Goal: Task Accomplishment & Management: Use online tool/utility

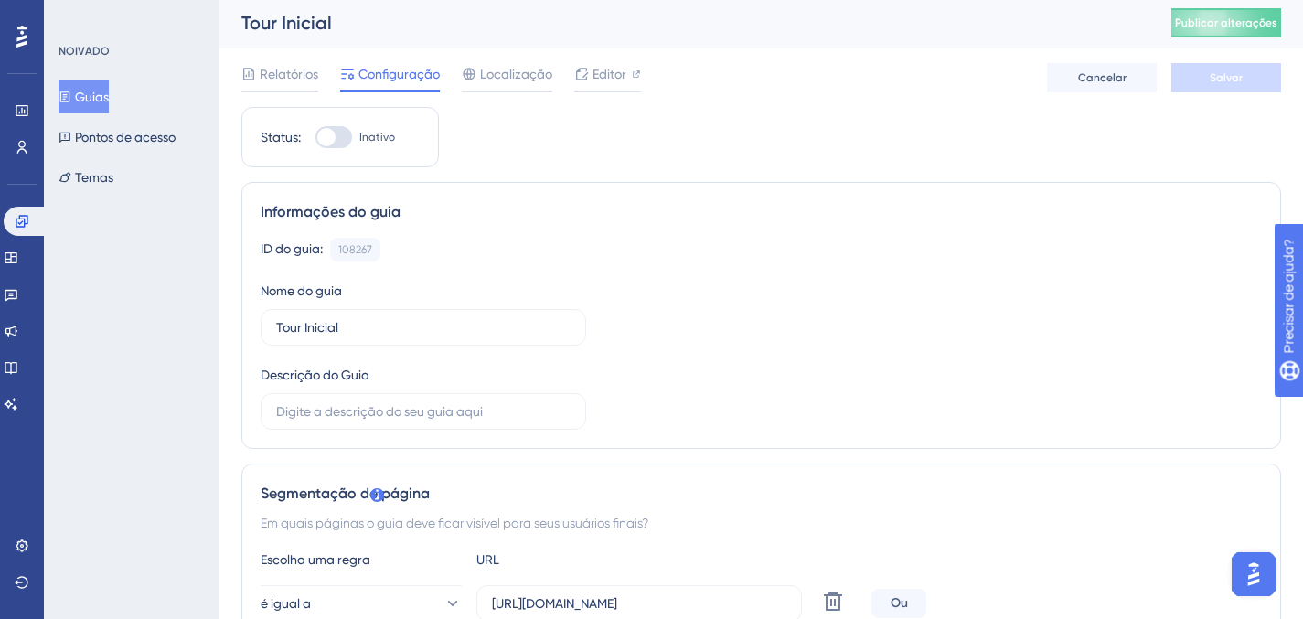
scroll to position [4, 0]
click at [609, 82] on span "Editor" at bounding box center [610, 73] width 34 height 22
click at [606, 80] on span "Editor" at bounding box center [610, 73] width 34 height 22
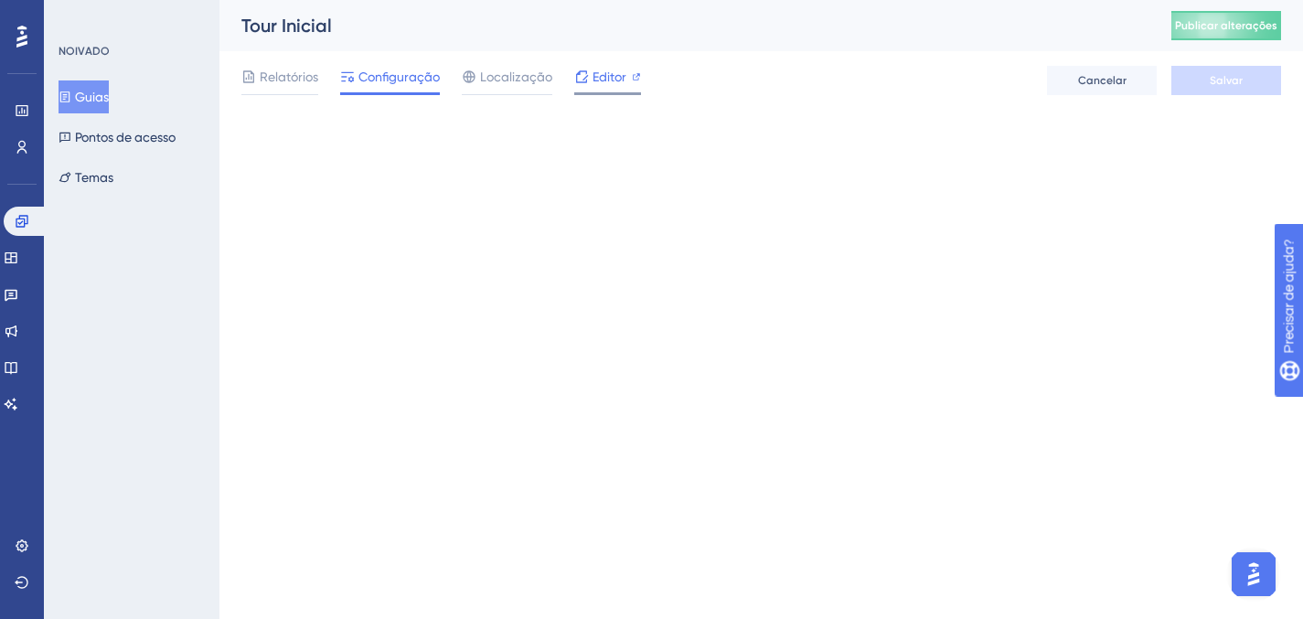
scroll to position [0, 0]
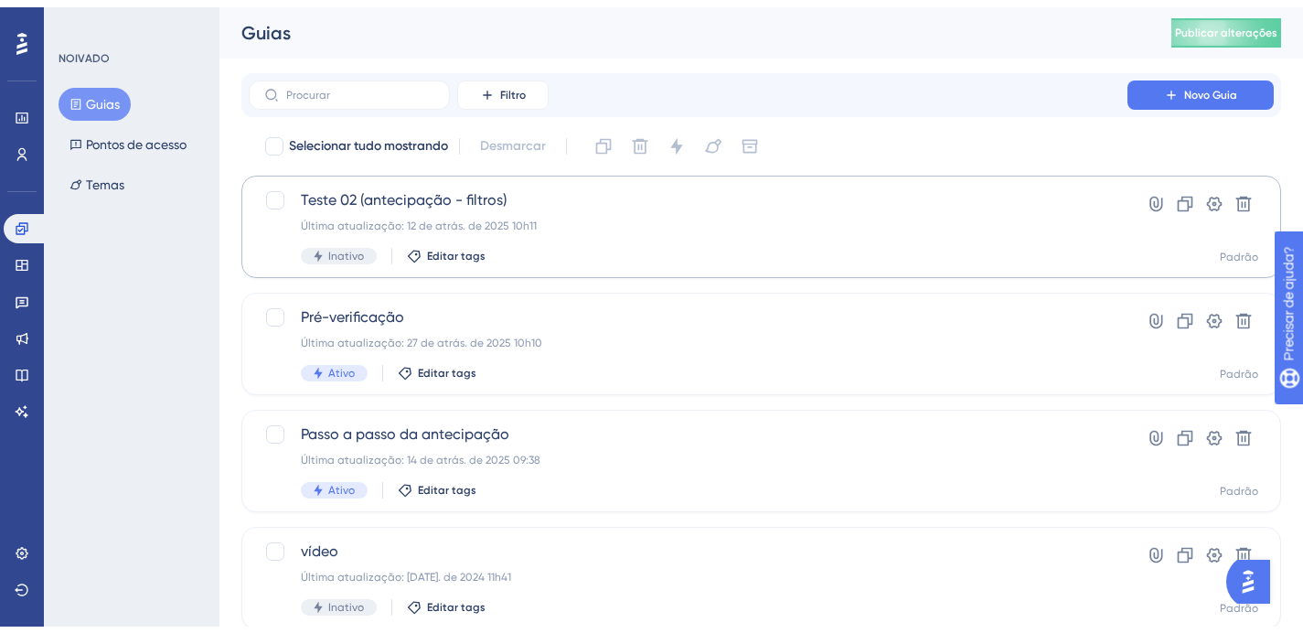
scroll to position [750, 0]
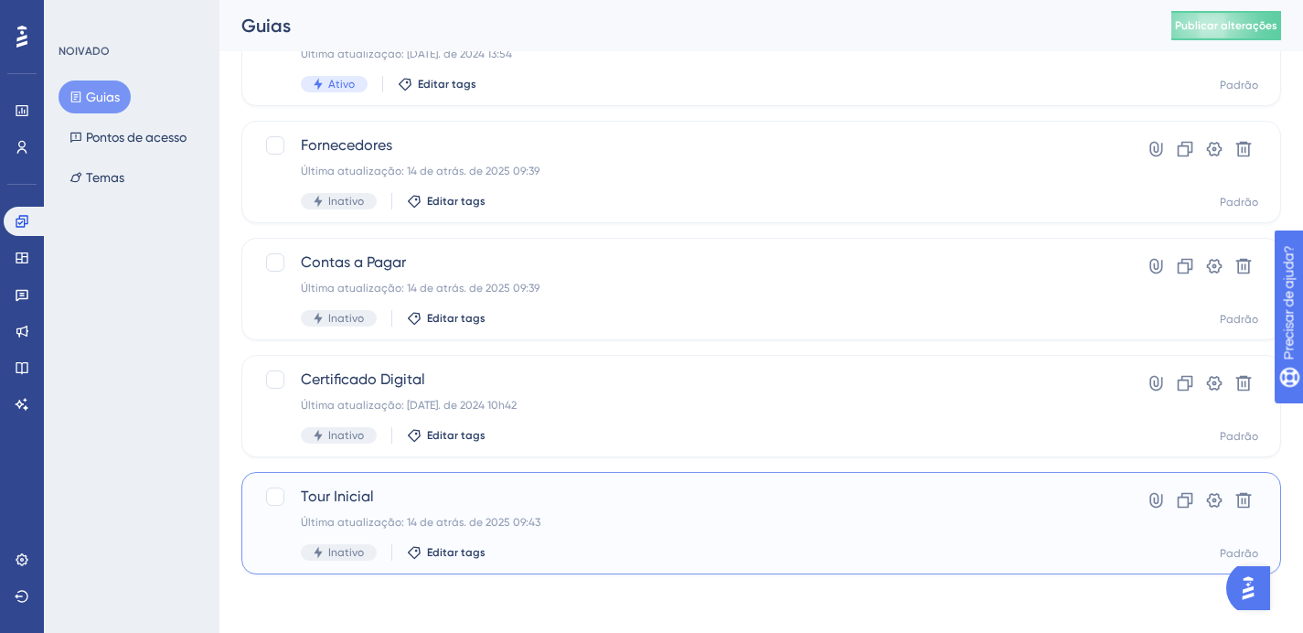
click at [615, 488] on span "Tour Inicial" at bounding box center [688, 497] width 775 height 22
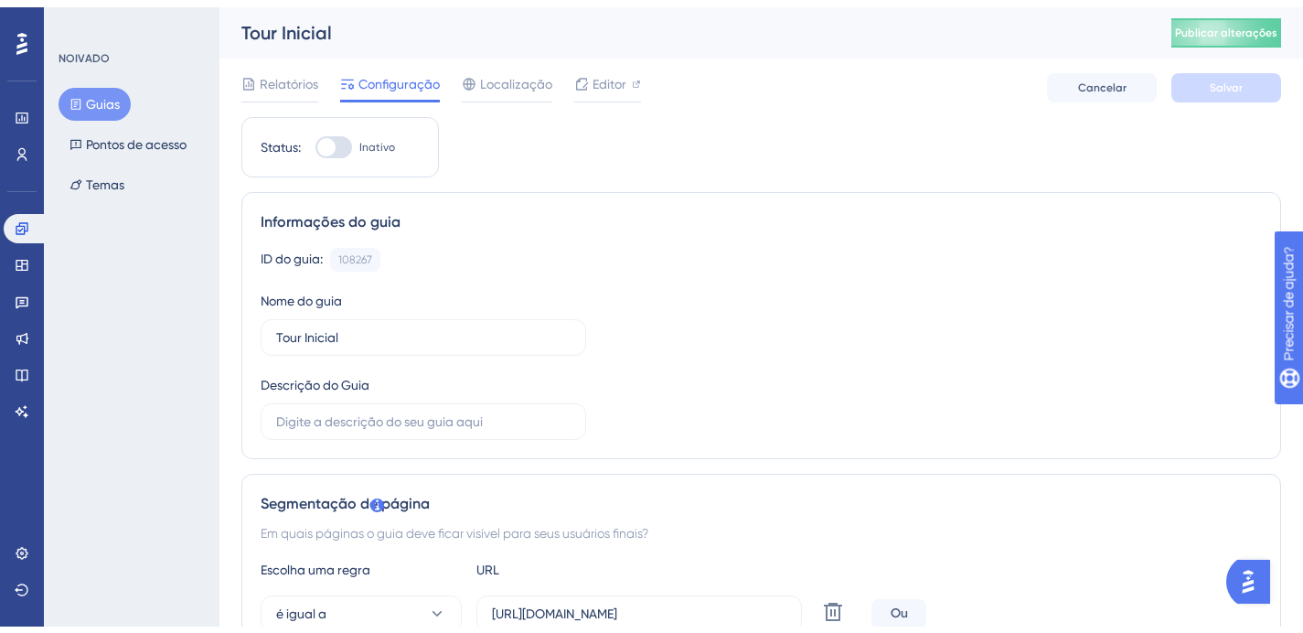
scroll to position [692, 0]
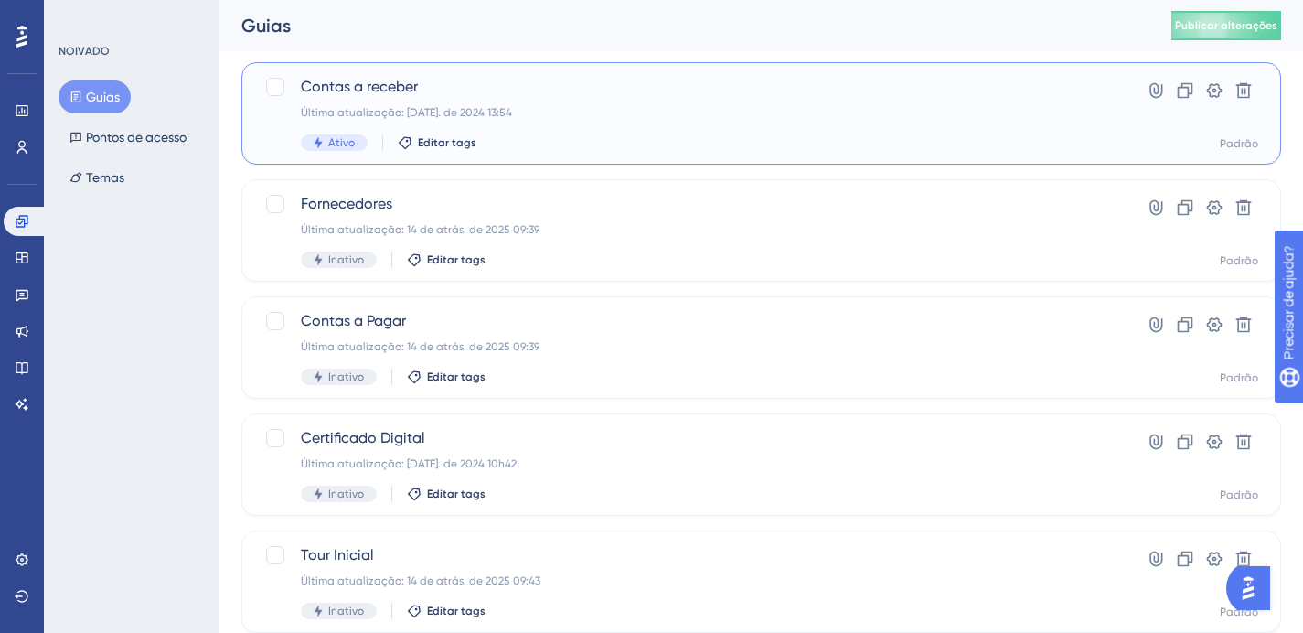
click at [579, 117] on div "Contas a receber Última atualização: 12 de novembro. de 2024 13:54 Ativo Editar…" at bounding box center [688, 113] width 775 height 75
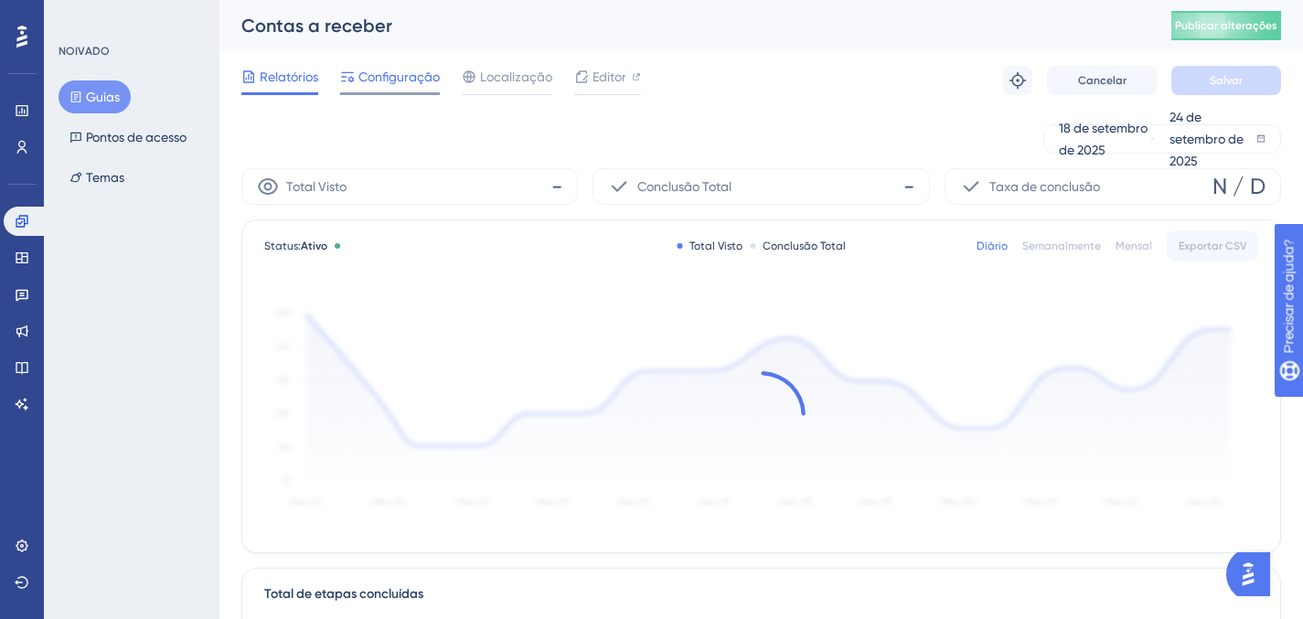
click at [422, 79] on font "Configuração" at bounding box center [399, 77] width 81 height 15
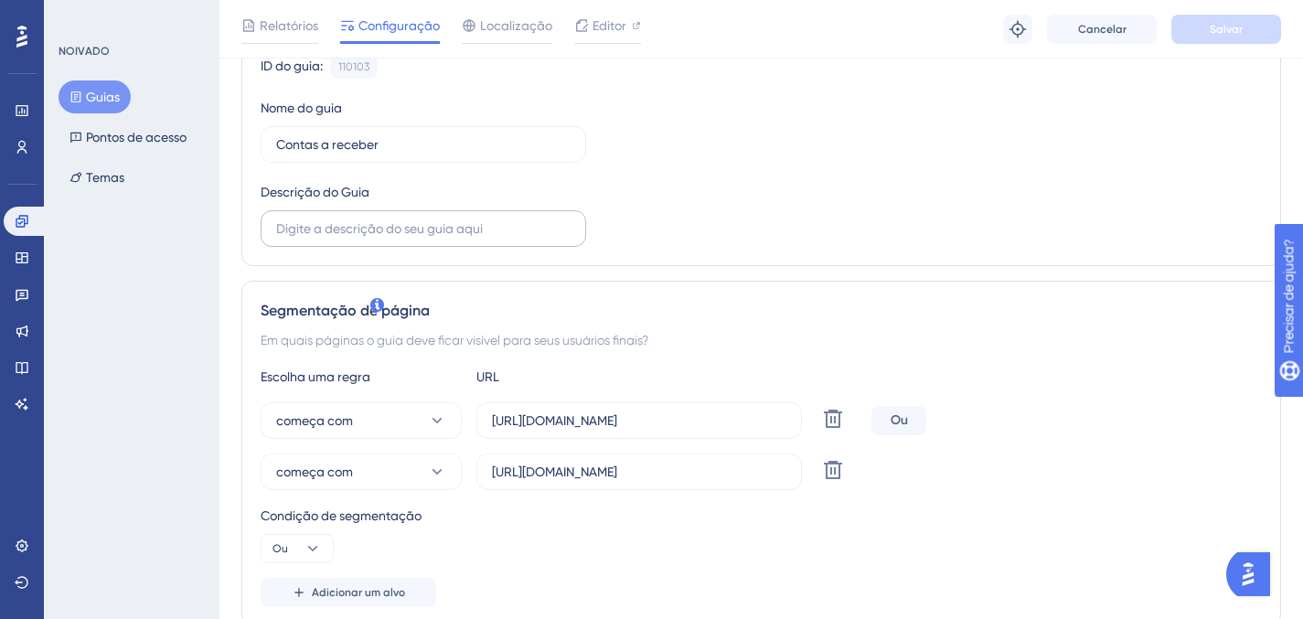
scroll to position [198, 0]
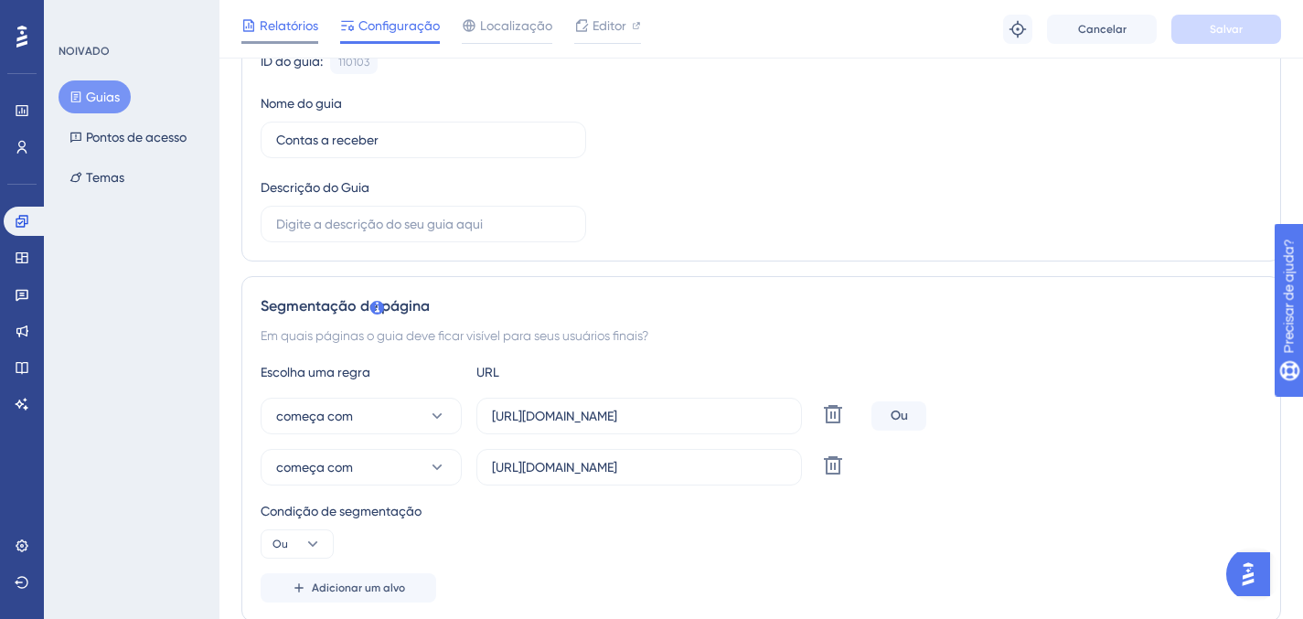
click at [281, 27] on font "Relatórios" at bounding box center [289, 25] width 59 height 15
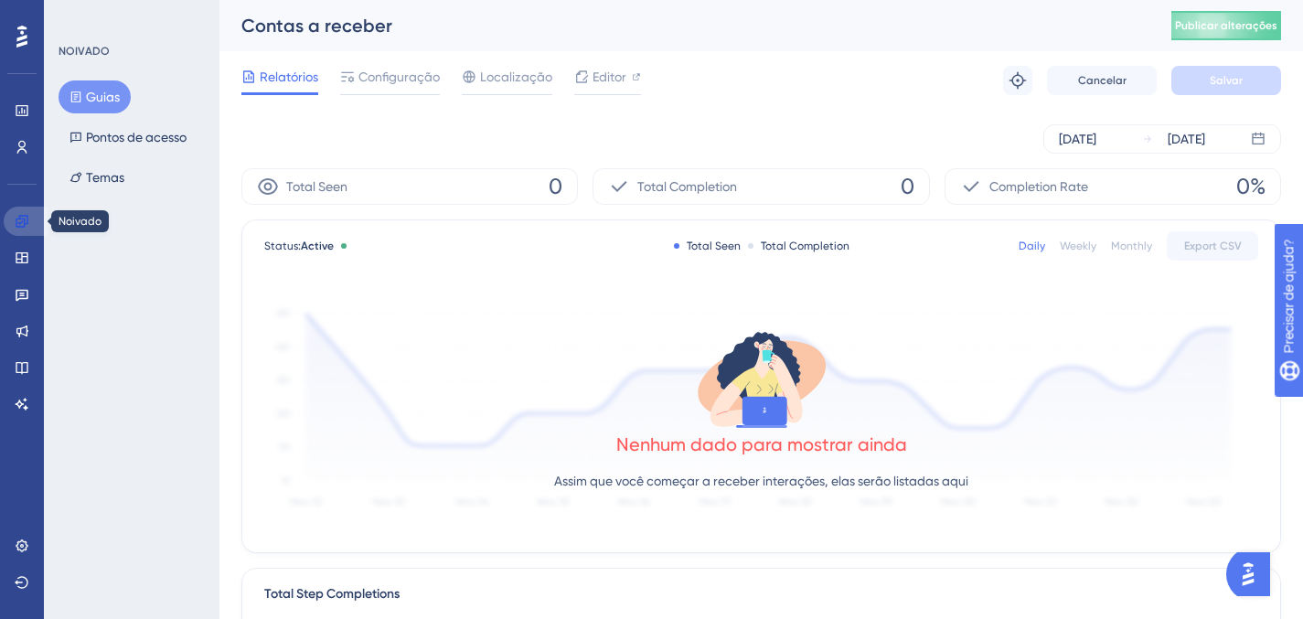
click at [27, 218] on icon at bounding box center [22, 221] width 15 height 15
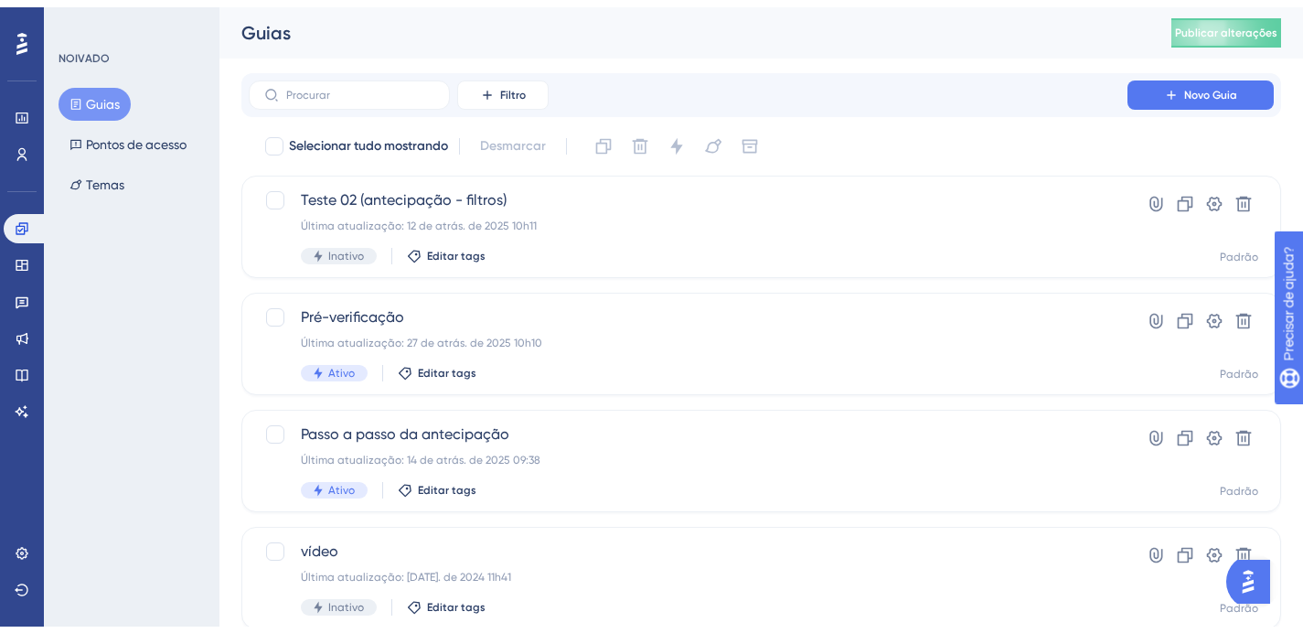
scroll to position [750, 0]
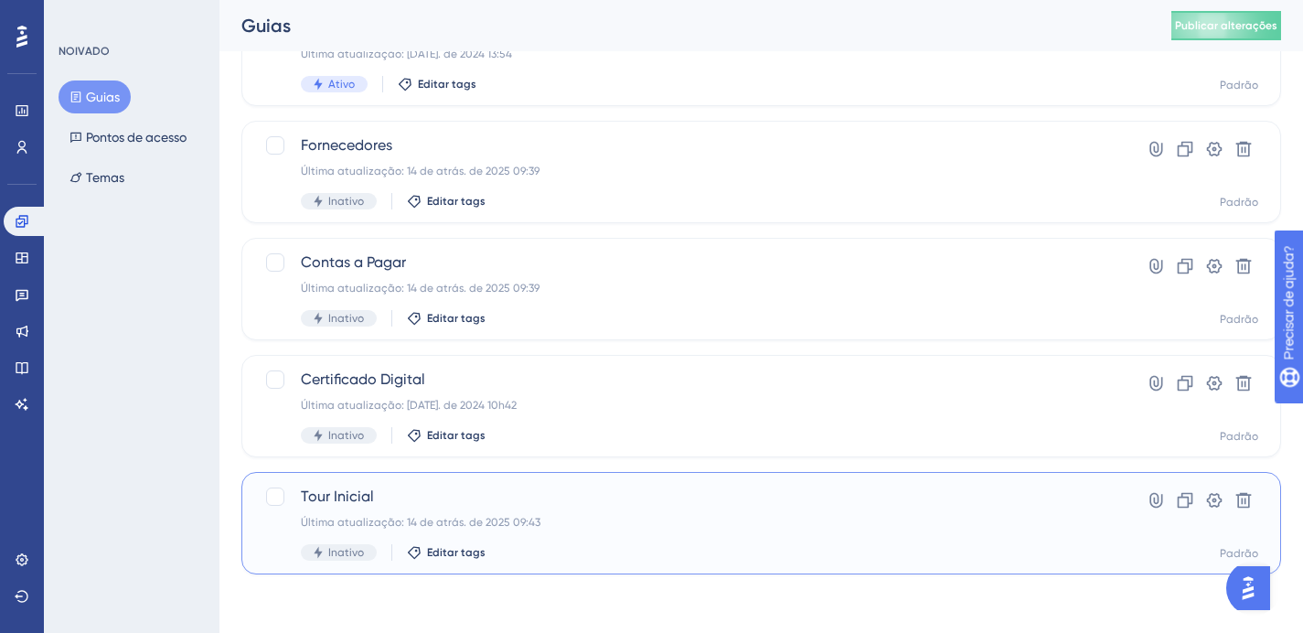
click at [674, 519] on div "Última atualização: 14 de atrás. de 2025 09:43" at bounding box center [688, 522] width 775 height 15
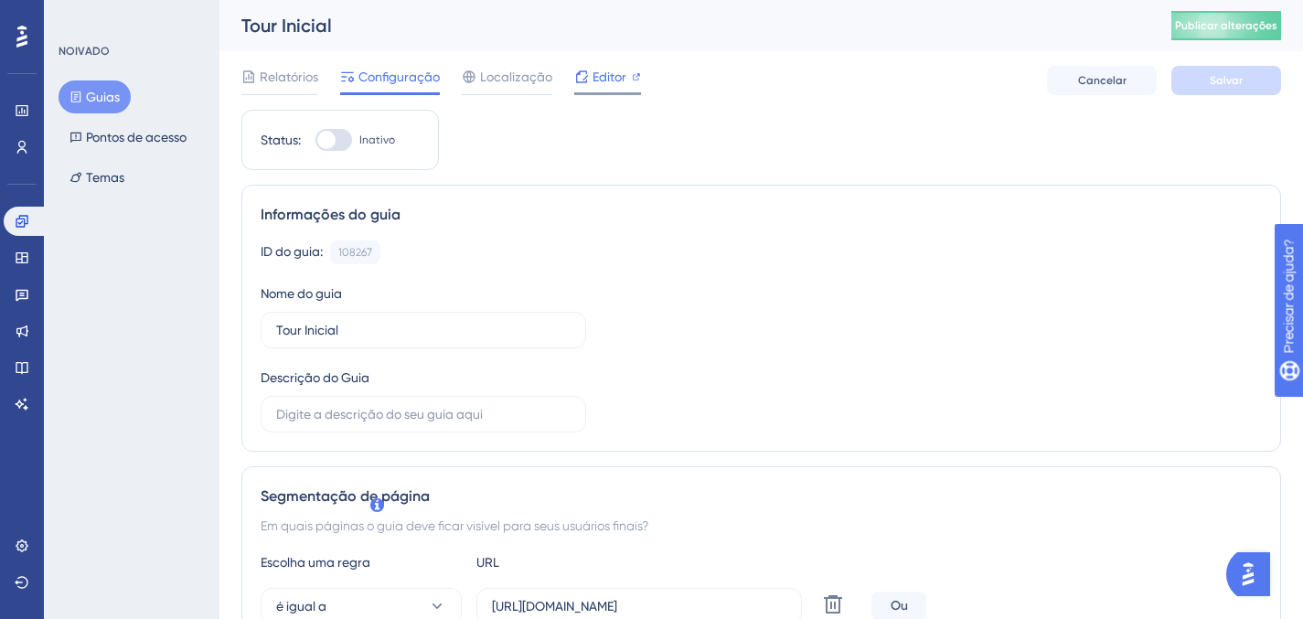
click at [609, 93] on div at bounding box center [607, 93] width 67 height 3
click at [19, 241] on div "Noivado Widgets Opinião Atualizações de produtos Base de conhecimento Assistent…" at bounding box center [22, 313] width 37 height 212
click at [23, 220] on icon at bounding box center [22, 221] width 15 height 15
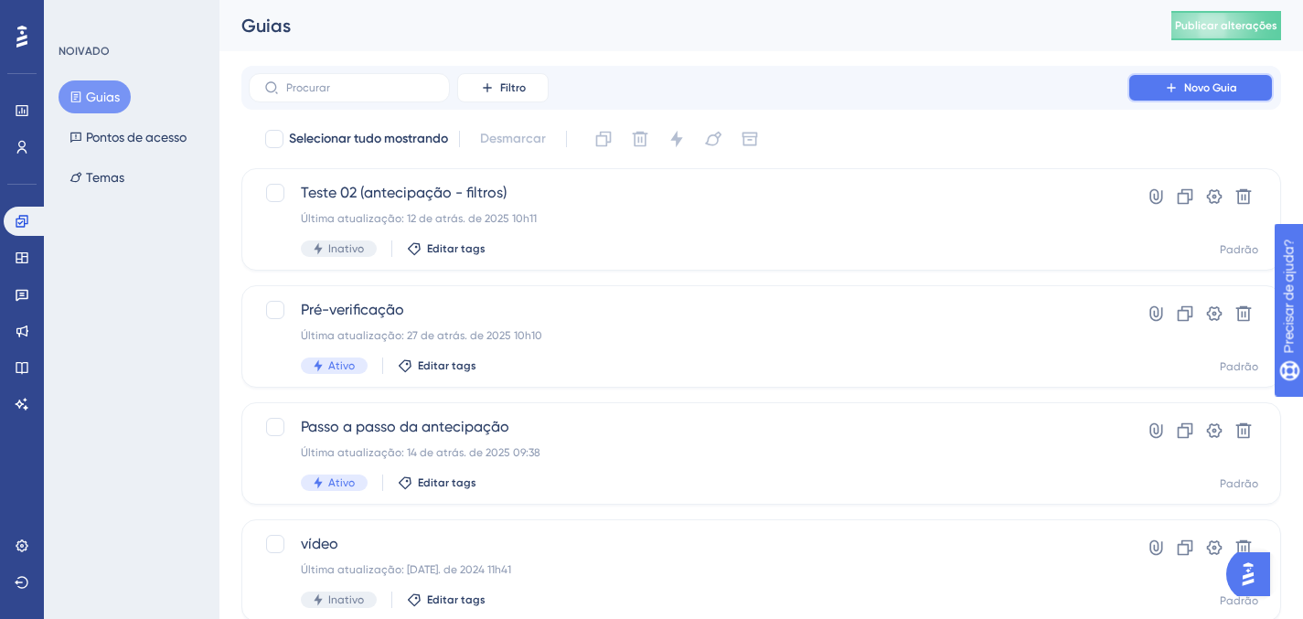
click at [1196, 82] on font "Novo Guia" at bounding box center [1211, 87] width 53 height 13
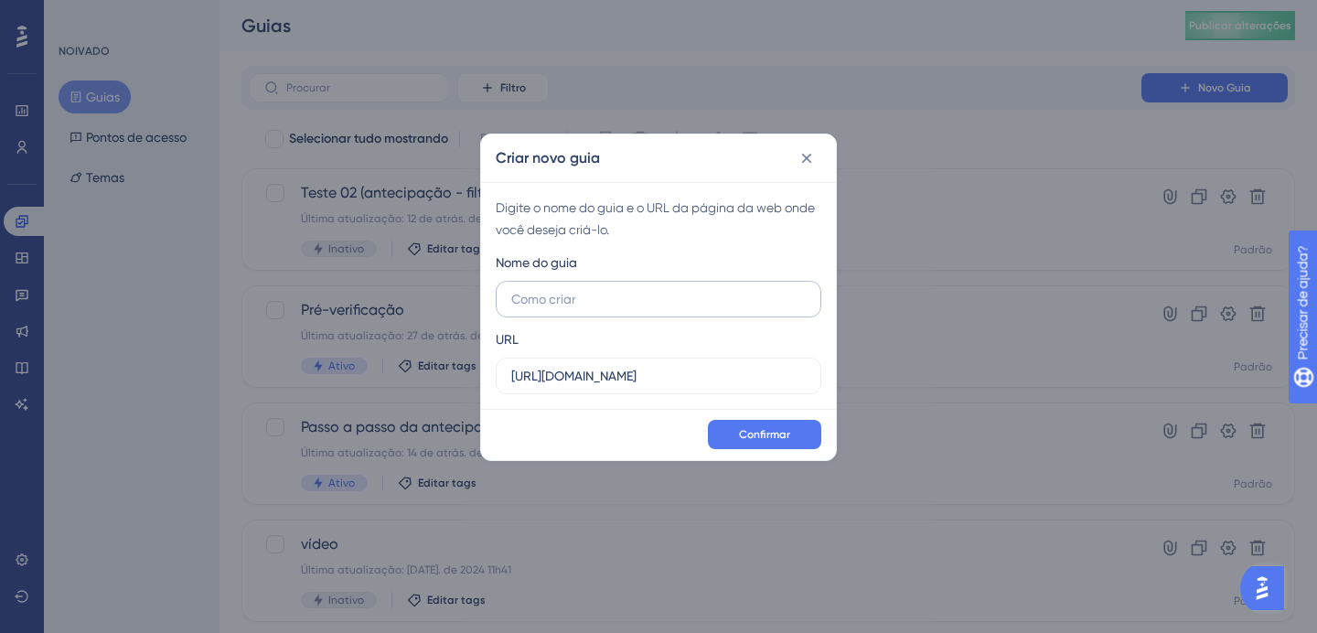
click at [646, 292] on input "text" at bounding box center [658, 299] width 295 height 20
type input "C"
type input "G"
type input "Cash Control - guia atualizado"
click at [719, 424] on button "Confirmar" at bounding box center [764, 434] width 113 height 29
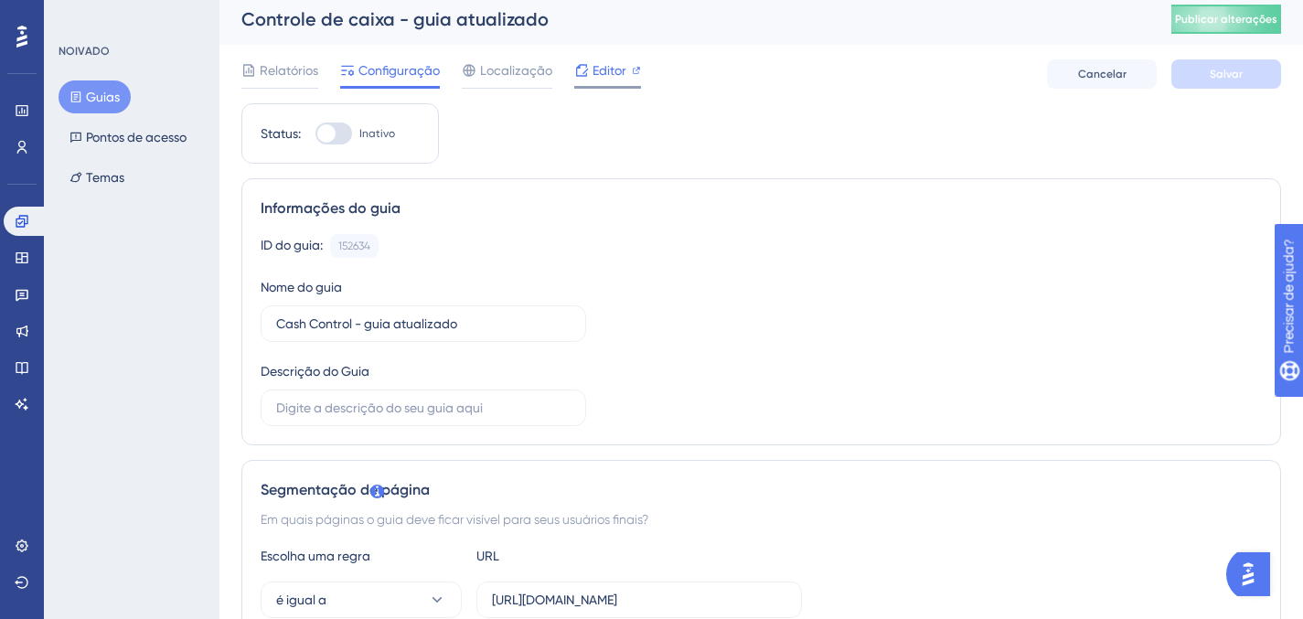
scroll to position [7, 0]
click at [593, 77] on span "Editor" at bounding box center [610, 70] width 34 height 22
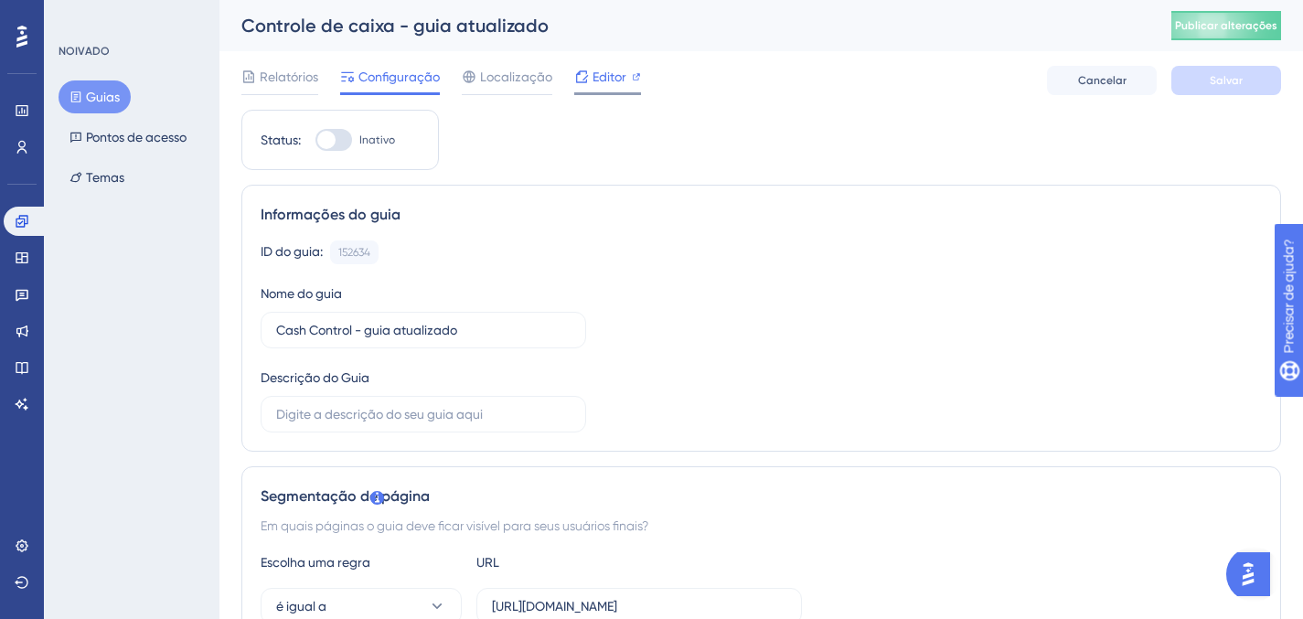
click at [599, 76] on font "Editor" at bounding box center [610, 77] width 34 height 15
click at [152, 139] on font "Pontos de acesso" at bounding box center [136, 137] width 101 height 15
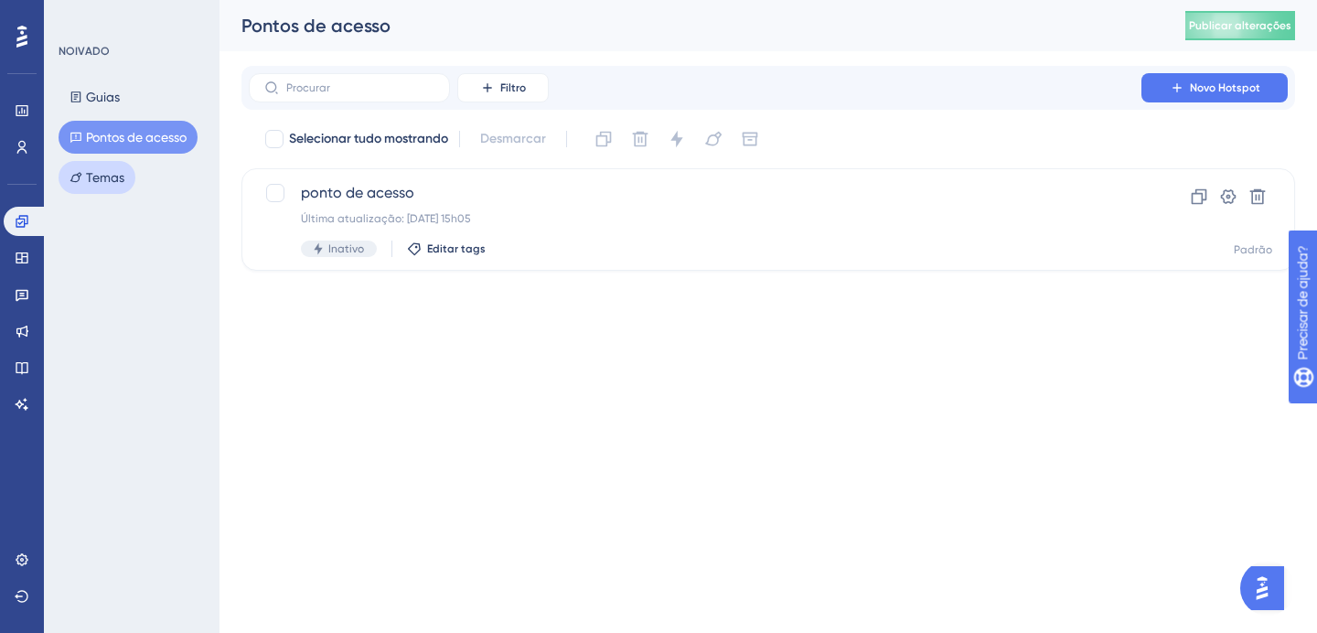
click at [102, 183] on font "Temas" at bounding box center [105, 177] width 38 height 15
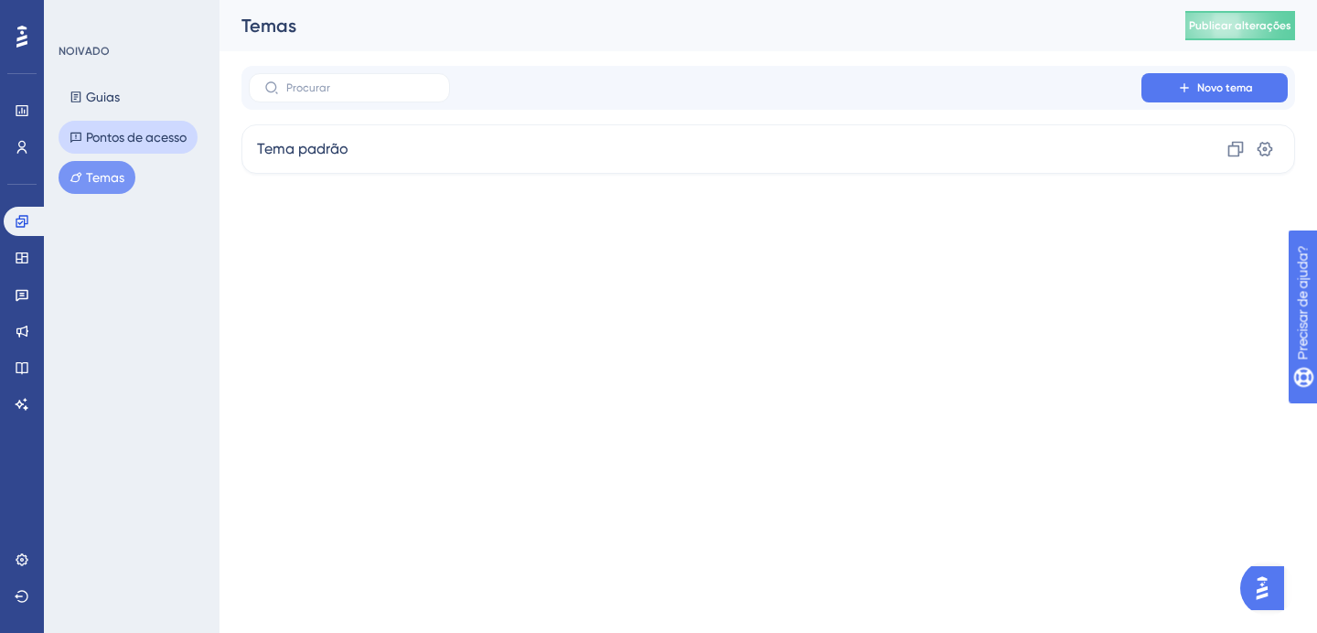
click at [148, 135] on font "Pontos de acesso" at bounding box center [136, 137] width 101 height 15
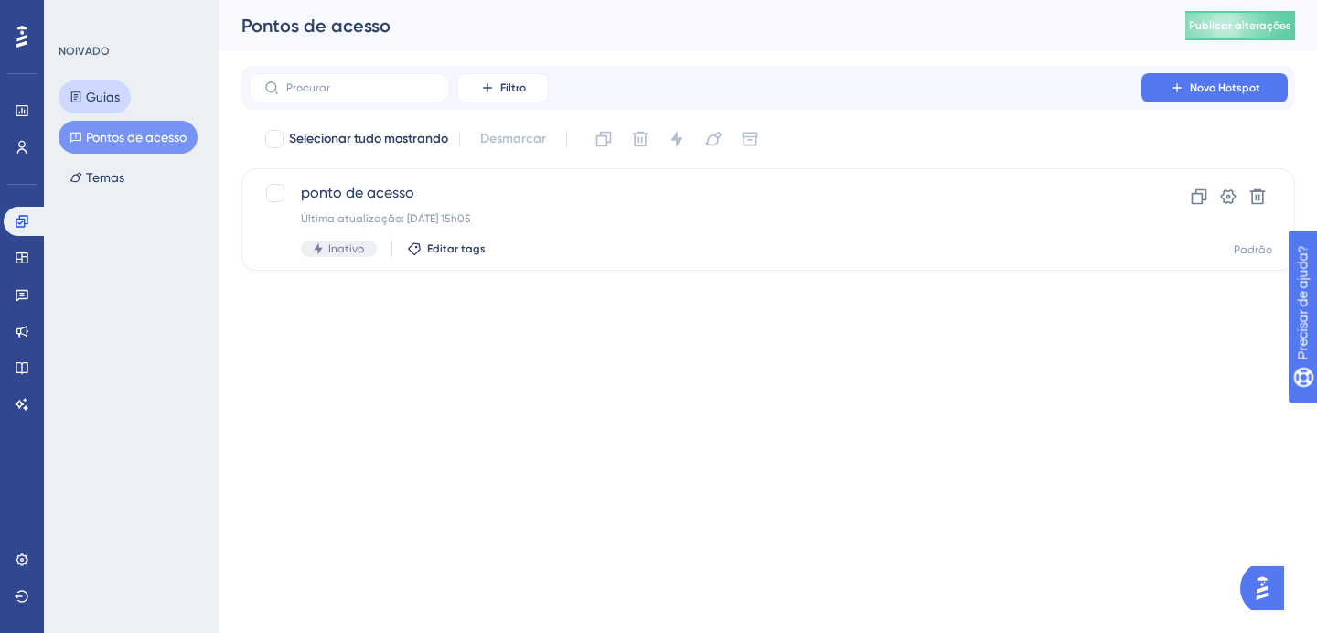
click at [115, 90] on font "Guias" at bounding box center [103, 97] width 34 height 15
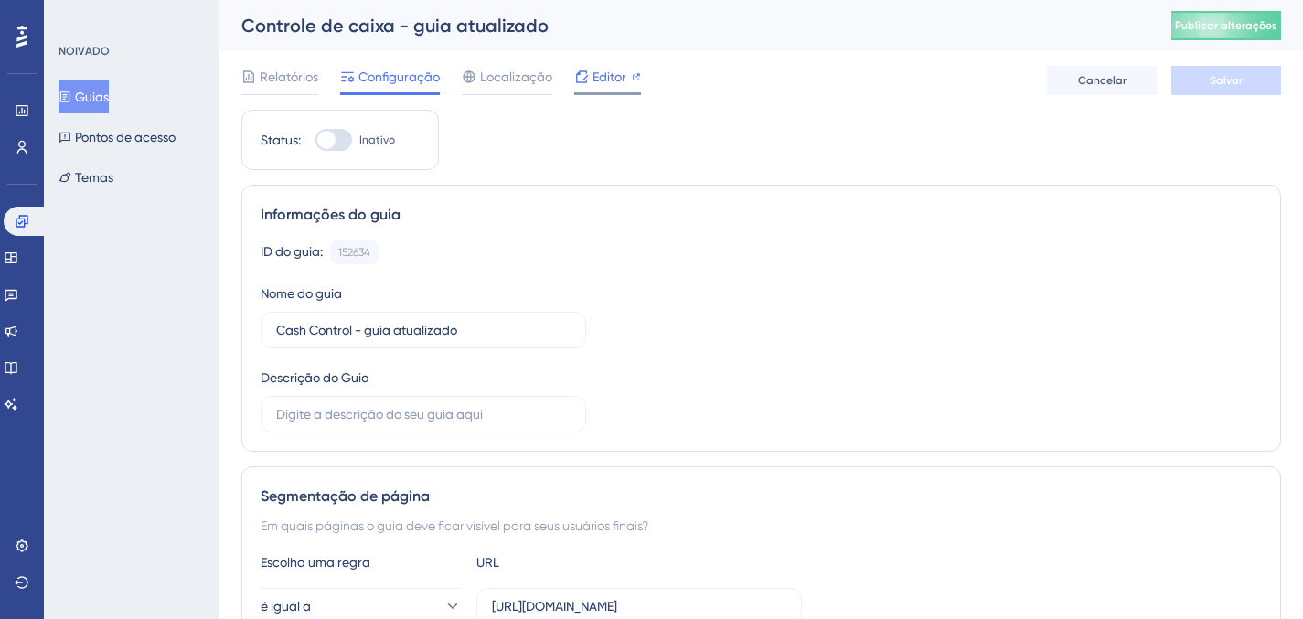
click at [589, 78] on div "Editor" at bounding box center [607, 77] width 67 height 22
